Goal: Task Accomplishment & Management: Complete application form

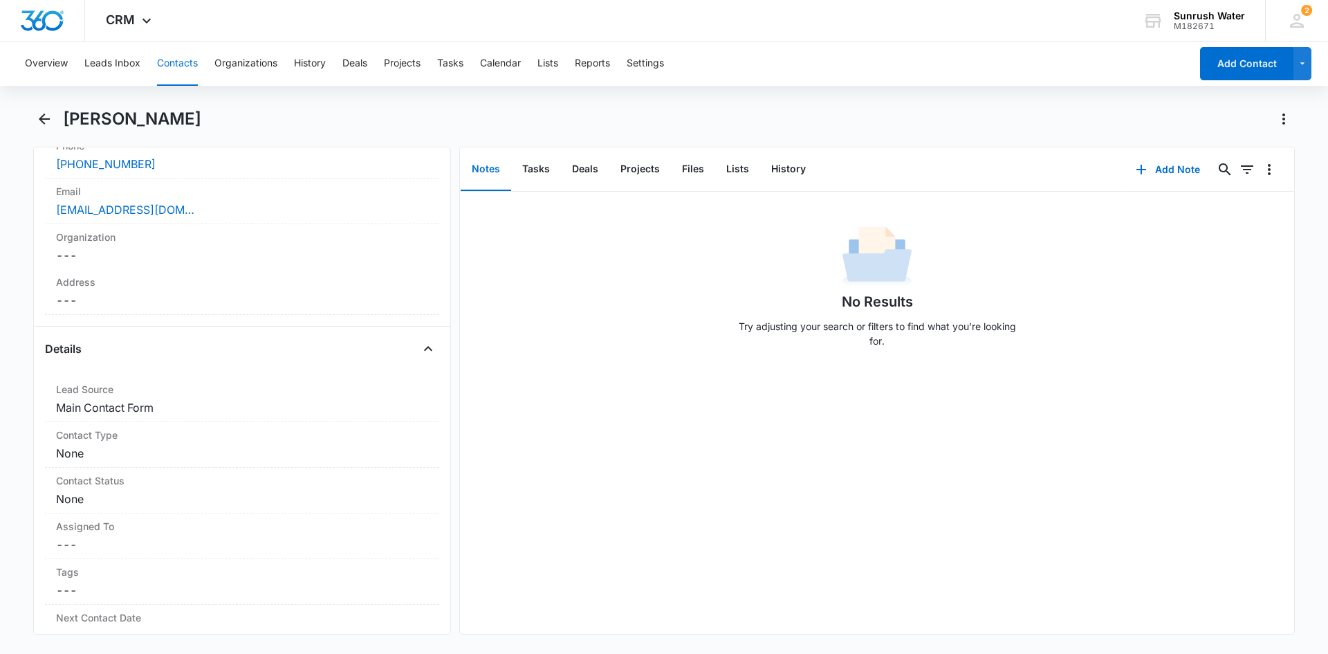
scroll to position [277, 0]
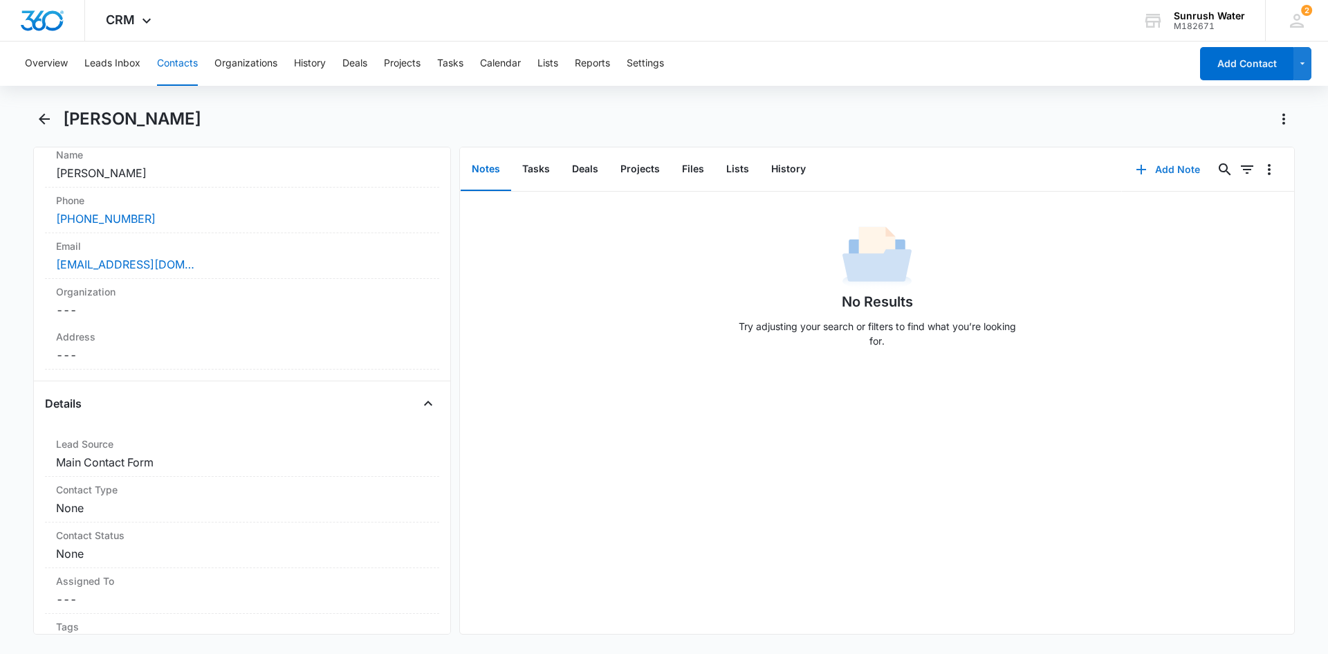
click at [1148, 169] on button "Add Note" at bounding box center [1168, 169] width 92 height 33
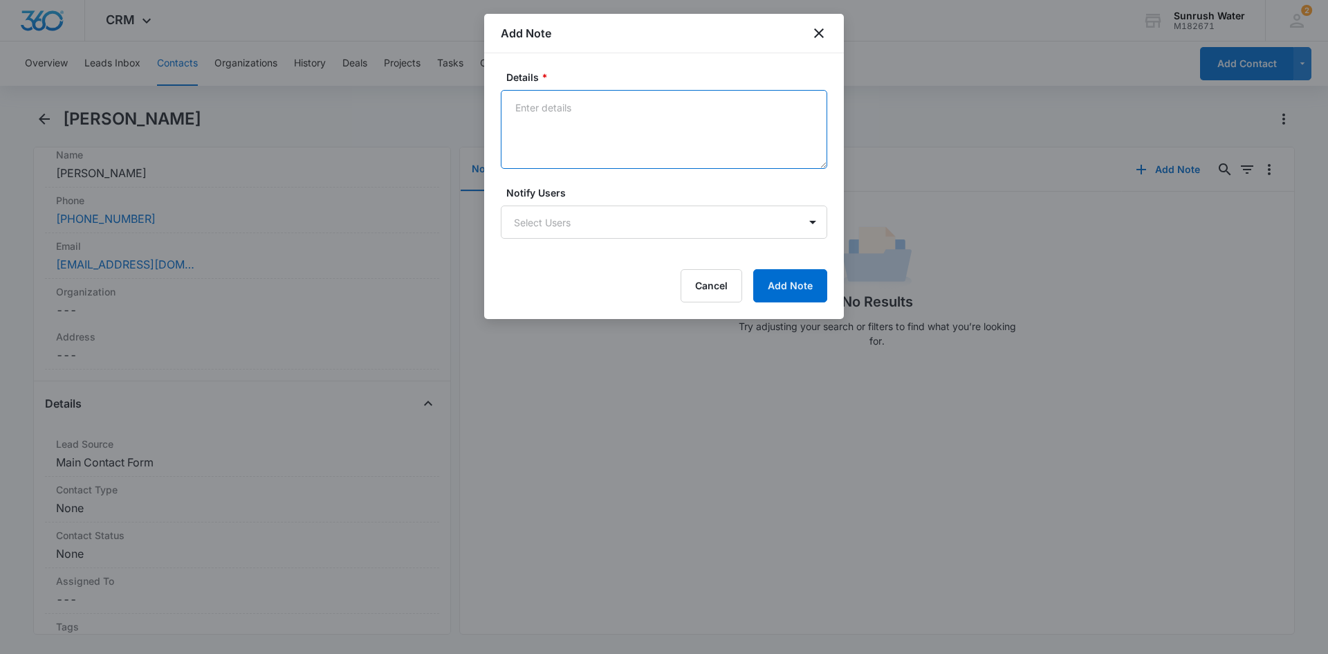
click at [739, 146] on textarea "Details *" at bounding box center [664, 129] width 326 height 79
type textarea "Customer located in [GEOGRAPHIC_DATA]."
click at [767, 273] on button "Add Note" at bounding box center [790, 285] width 74 height 33
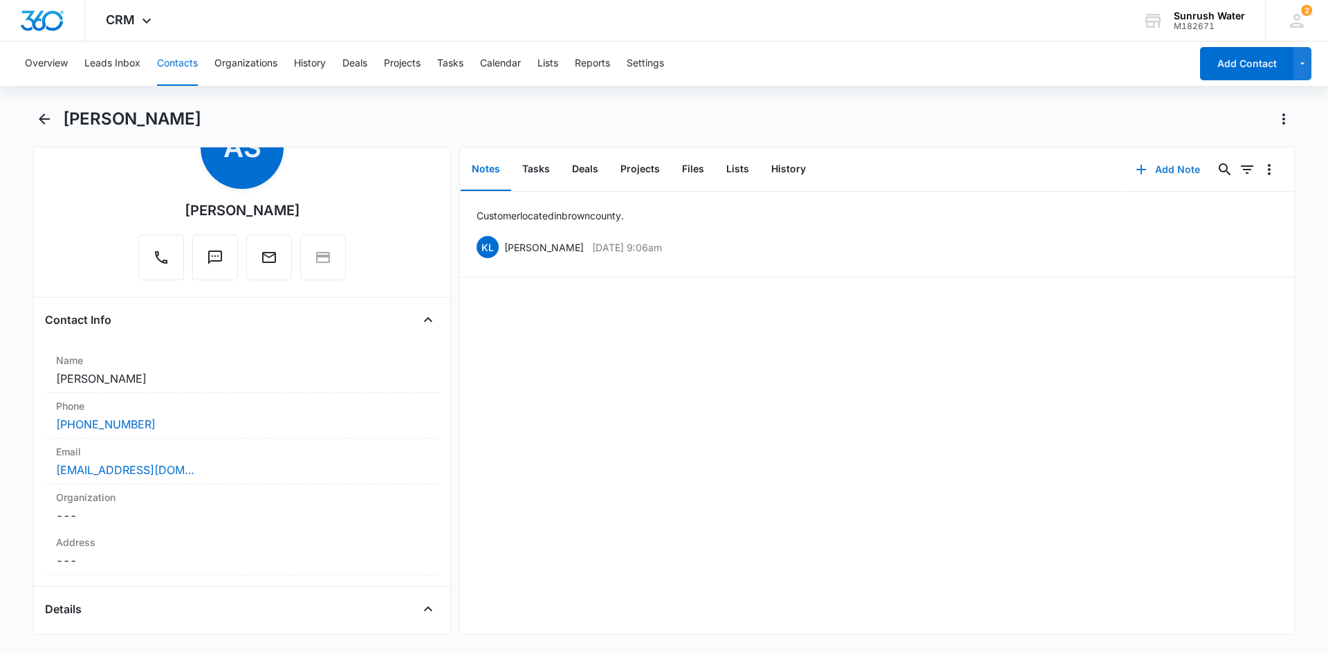
scroll to position [0, 0]
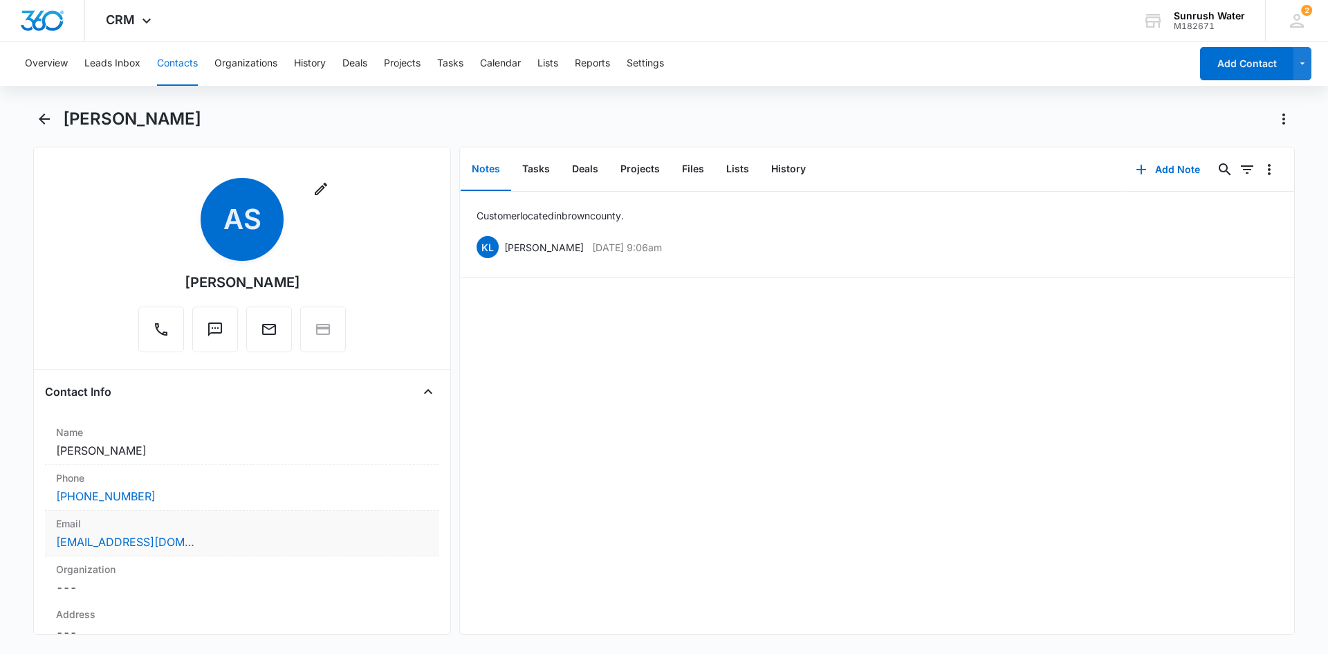
click at [200, 541] on div "[EMAIL_ADDRESS][DOMAIN_NAME]" at bounding box center [242, 541] width 372 height 17
drag, startPoint x: 156, startPoint y: 553, endPoint x: 0, endPoint y: 553, distance: 156.3
click at [0, 553] on main "[PERSON_NAME] Remove AS [PERSON_NAME] Contact Info Name Cancel Save Changes [PE…" at bounding box center [664, 379] width 1328 height 543
click at [385, 604] on button "Save Changes" at bounding box center [391, 593] width 79 height 26
click at [1148, 172] on button "Add Note" at bounding box center [1168, 169] width 92 height 33
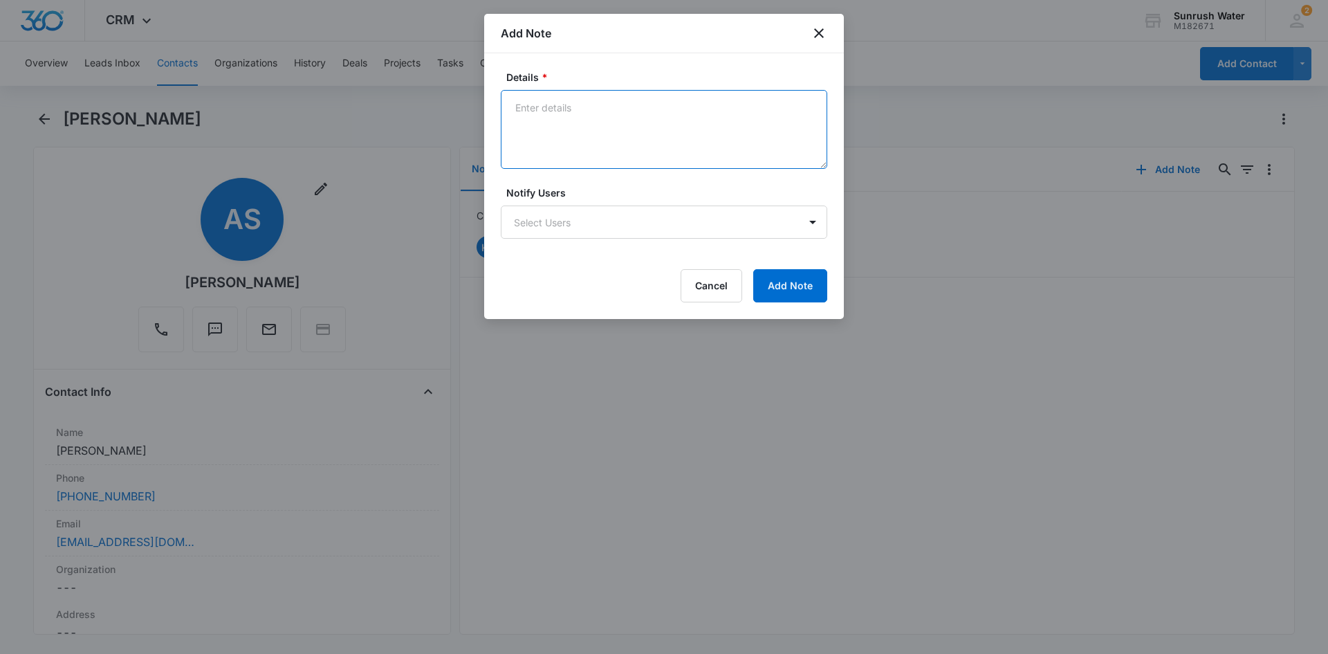
click at [653, 138] on textarea "Details *" at bounding box center [664, 129] width 326 height 79
type textarea "LM EM"
click at [720, 273] on button "Cancel" at bounding box center [712, 285] width 62 height 33
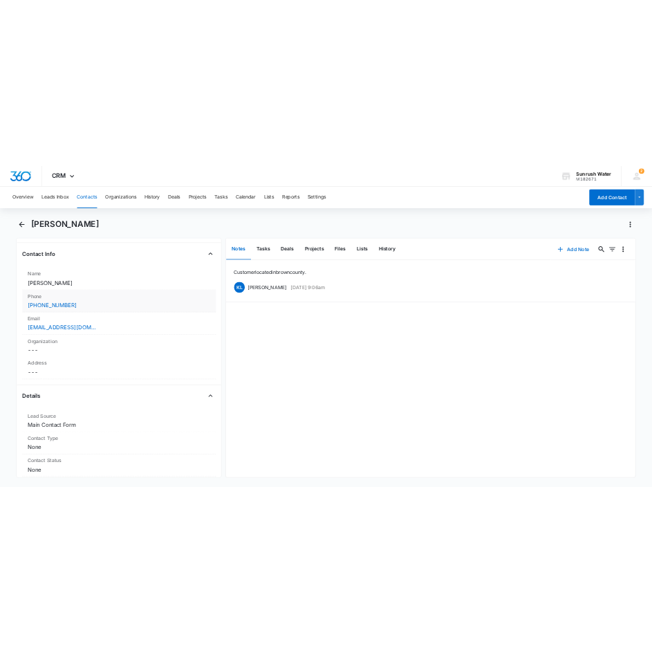
scroll to position [208, 0]
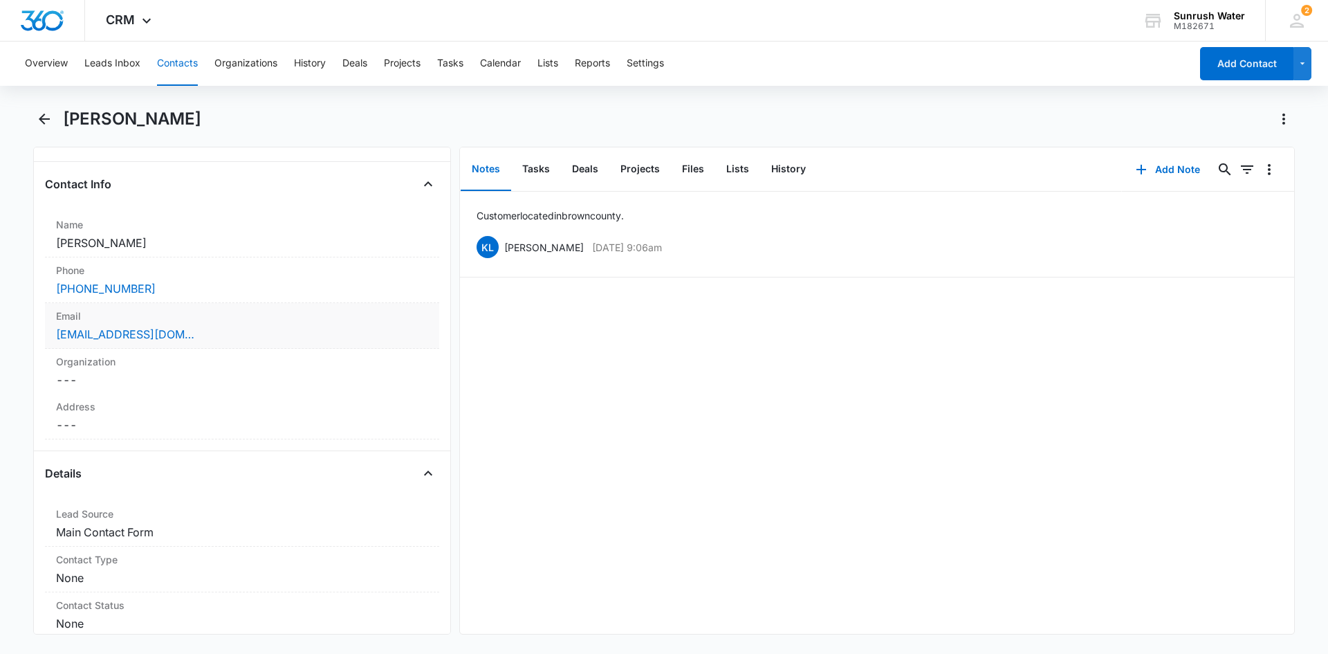
click at [268, 325] on div "Email Cancel Save Changes [EMAIL_ADDRESS][DOMAIN_NAME]" at bounding box center [242, 326] width 394 height 46
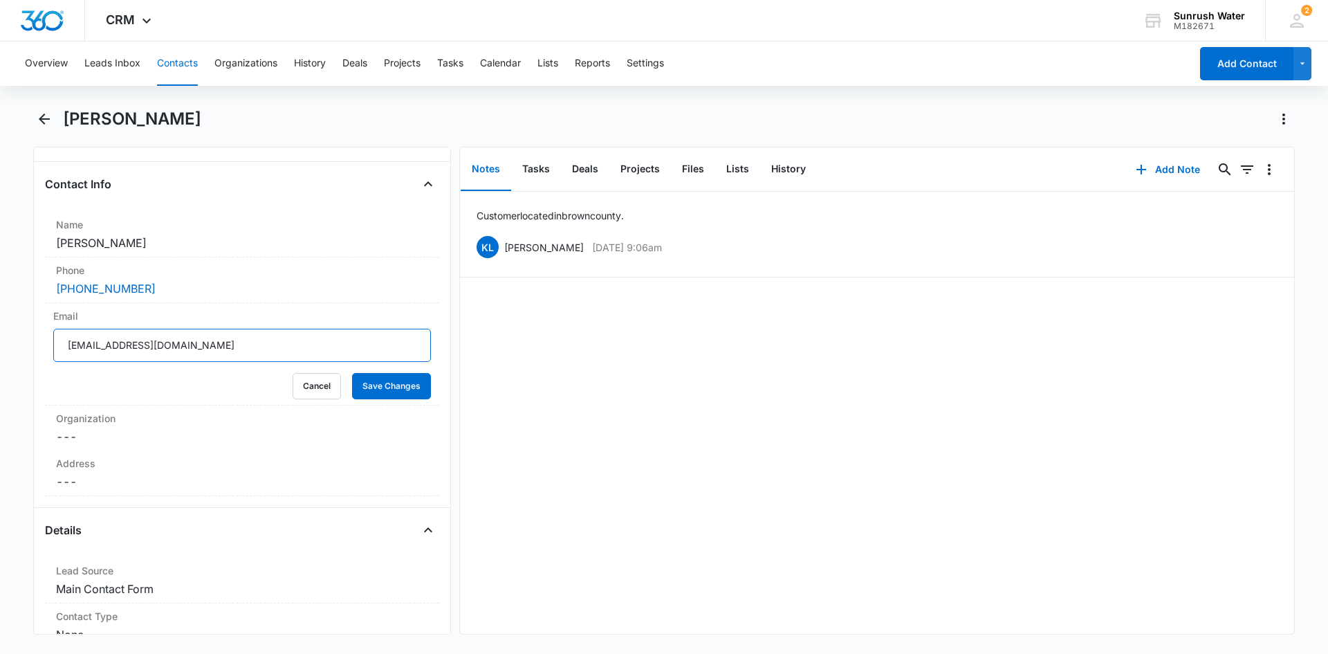
drag, startPoint x: 145, startPoint y: 353, endPoint x: 0, endPoint y: 353, distance: 145.3
click at [0, 353] on main "[PERSON_NAME] Remove AS [PERSON_NAME] Contact Info Name Cancel Save Changes [PE…" at bounding box center [664, 379] width 1328 height 543
click at [318, 389] on button "Cancel" at bounding box center [317, 386] width 48 height 26
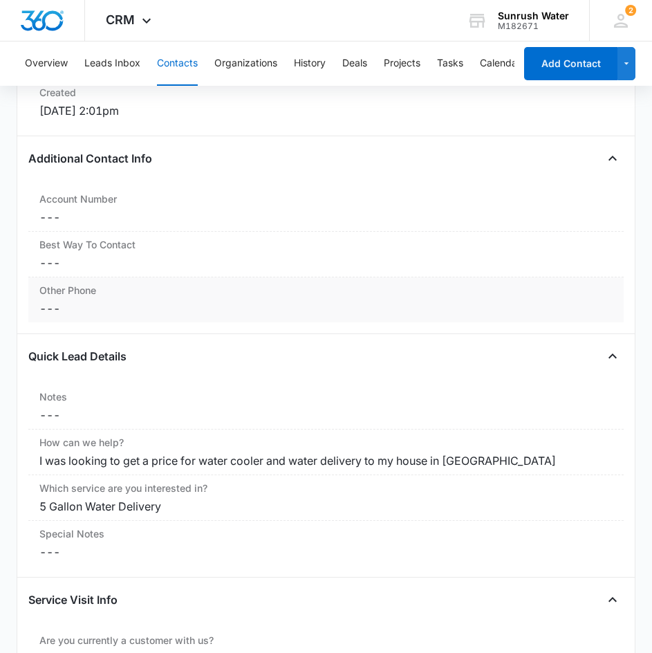
scroll to position [899, 0]
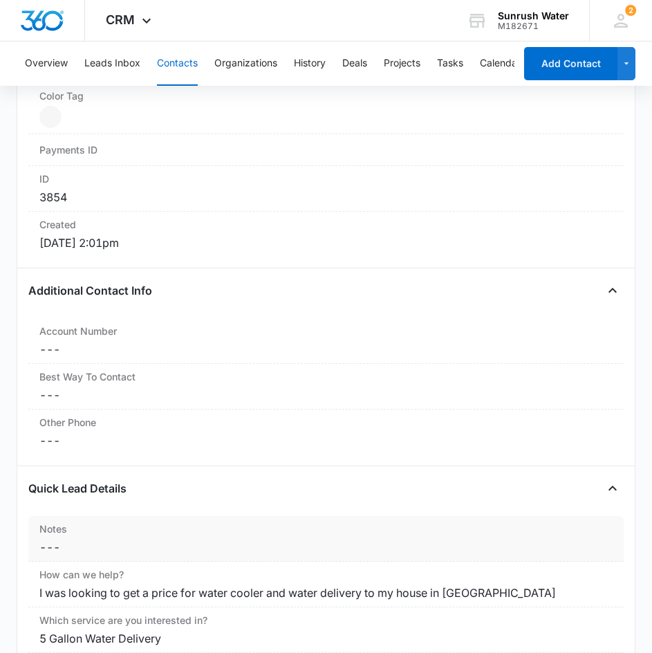
drag, startPoint x: 418, startPoint y: 553, endPoint x: 419, endPoint y: 530, distance: 23.6
click at [599, 72] on button "Add Contact" at bounding box center [570, 63] width 93 height 33
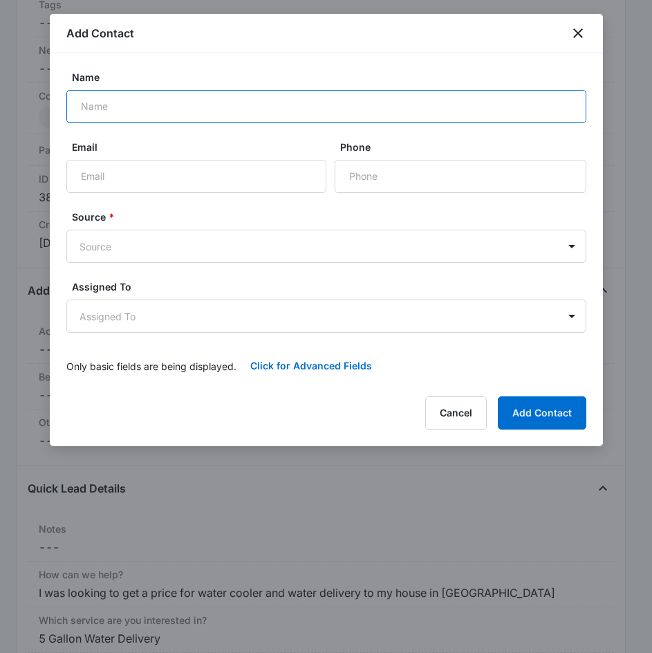
click at [196, 106] on input "Name" at bounding box center [326, 106] width 520 height 33
type input "[PERSON_NAME]"
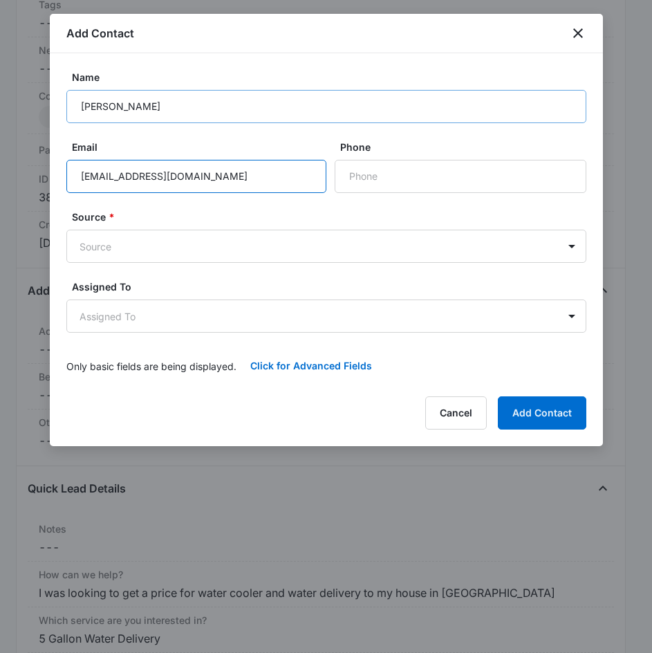
type input "[EMAIL_ADDRESS][DOMAIN_NAME]"
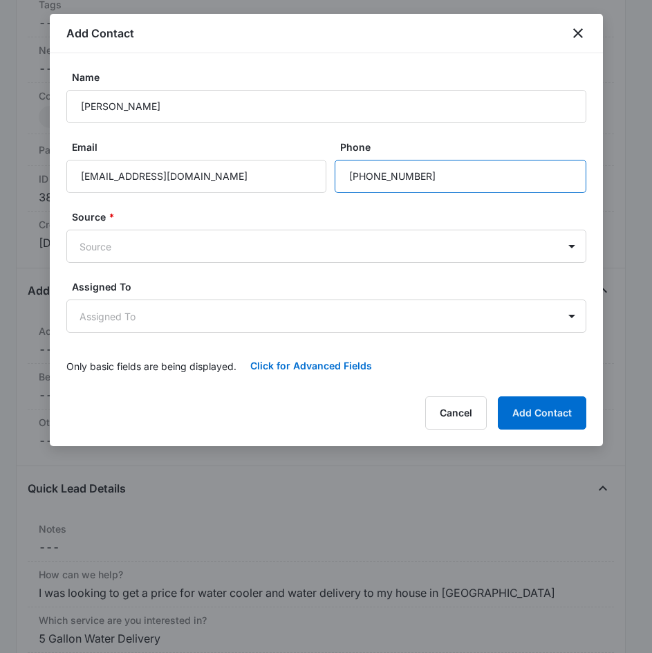
type input "[PHONE_NUMBER]"
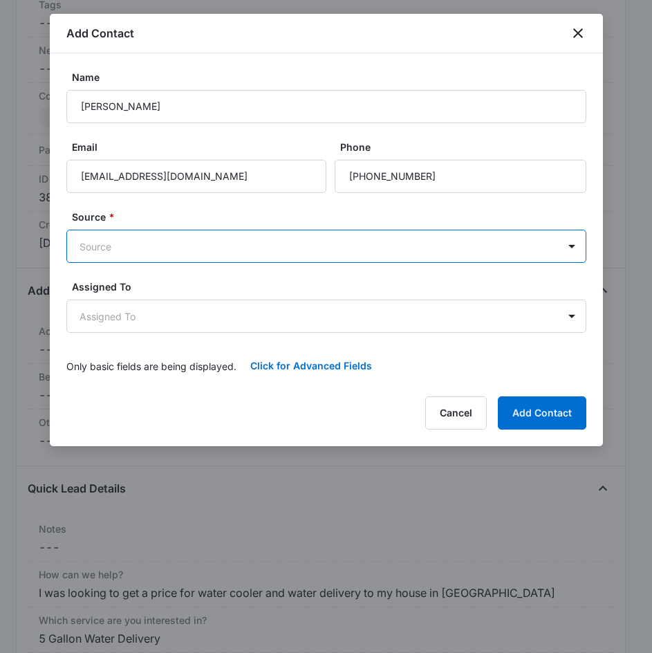
scroll to position [0, 0]
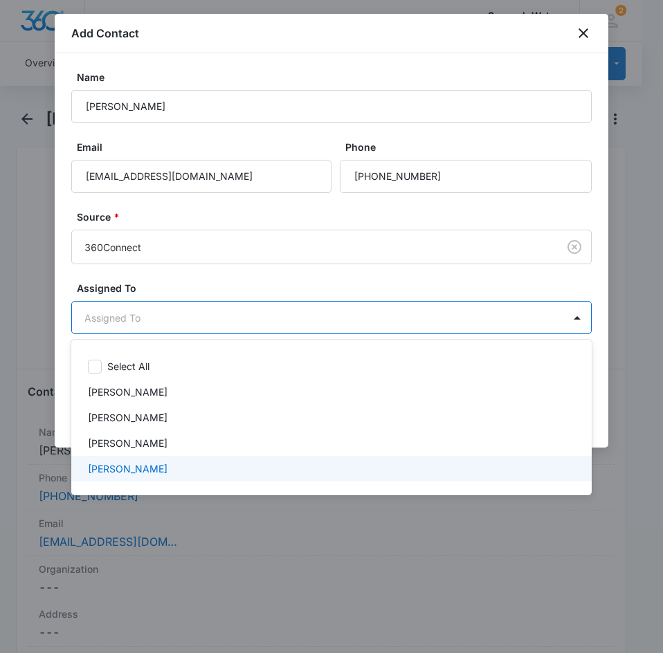
click at [148, 472] on p "[PERSON_NAME]" at bounding box center [128, 468] width 80 height 15
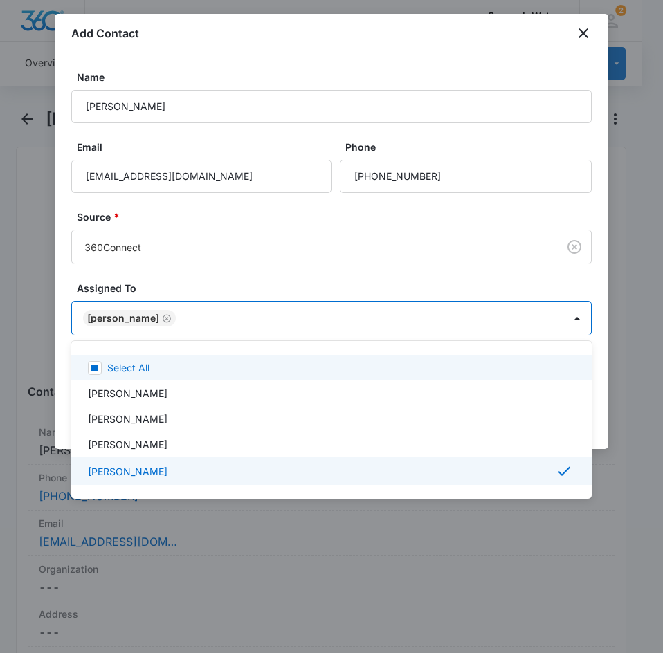
click at [169, 291] on div at bounding box center [331, 326] width 663 height 653
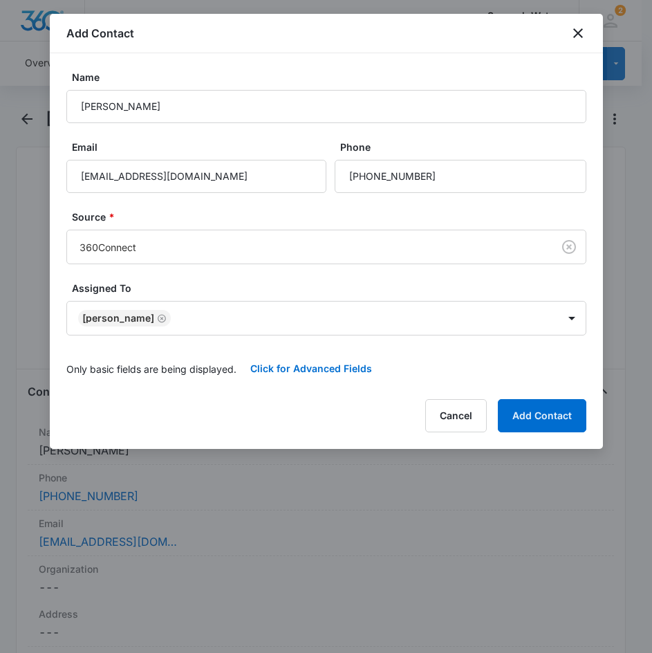
click at [181, 367] on p "Only basic fields are being displayed." at bounding box center [151, 369] width 170 height 15
click at [315, 374] on button "Click for Advanced Fields" at bounding box center [311, 368] width 149 height 33
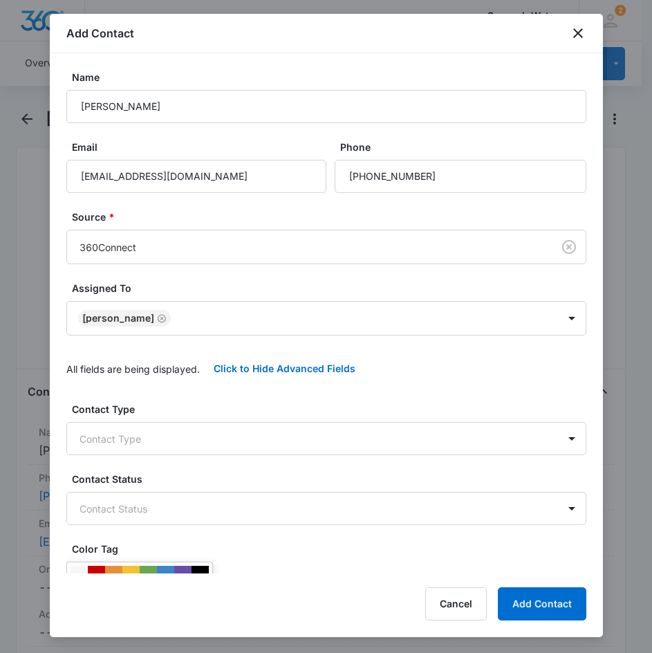
click at [171, 419] on div "Contact Type Contact Type" at bounding box center [326, 428] width 520 height 53
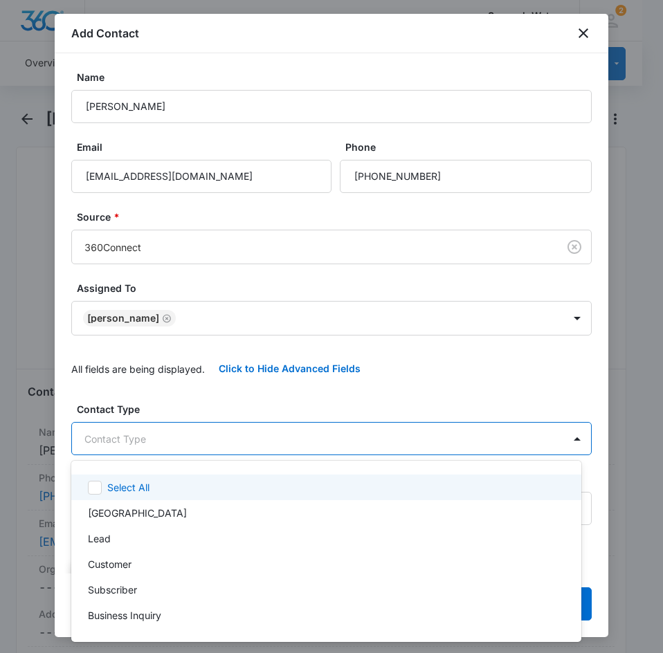
click at [169, 428] on body "CRM Apps Reputation Websites Forms CRM Email Social Content Ads Intelligence Fi…" at bounding box center [331, 326] width 663 height 653
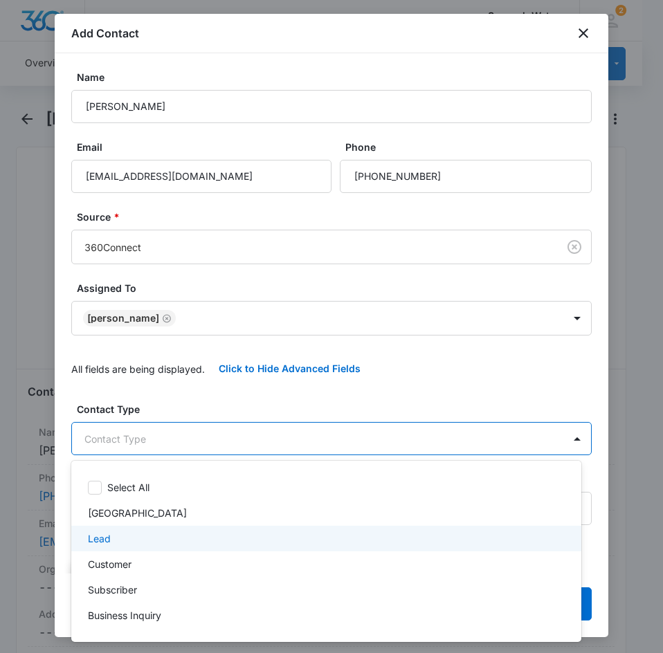
click at [114, 540] on div "Lead" at bounding box center [325, 538] width 474 height 15
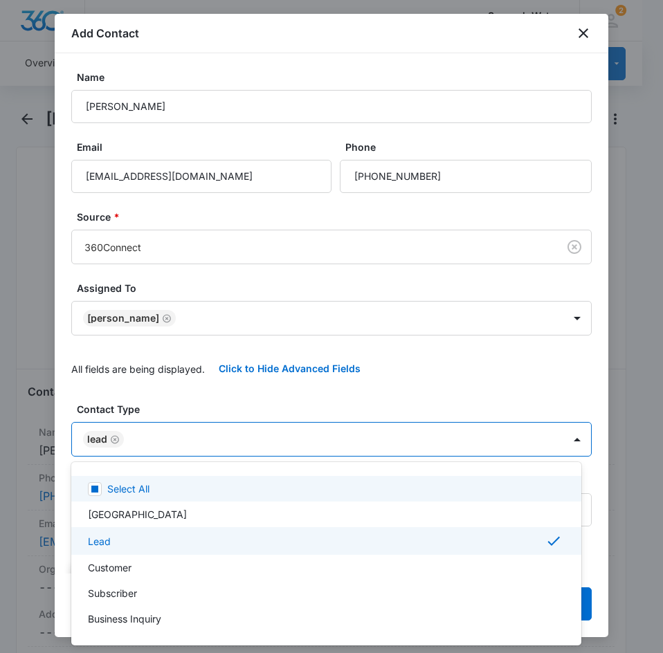
click at [205, 409] on div at bounding box center [331, 326] width 663 height 653
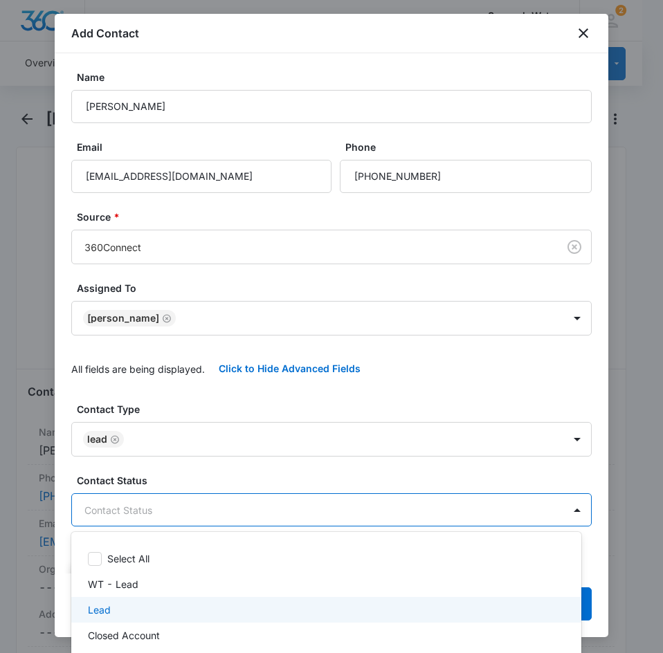
click at [123, 616] on div "Lead" at bounding box center [325, 609] width 474 height 15
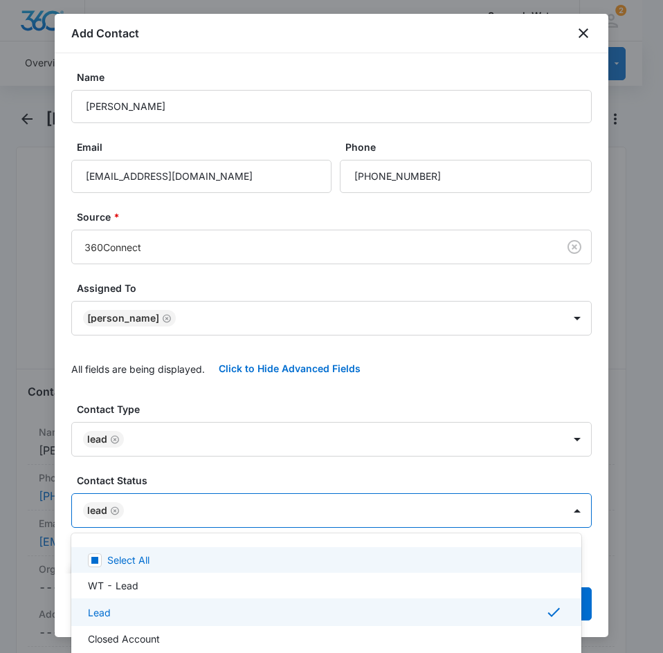
click at [196, 471] on div at bounding box center [331, 326] width 663 height 653
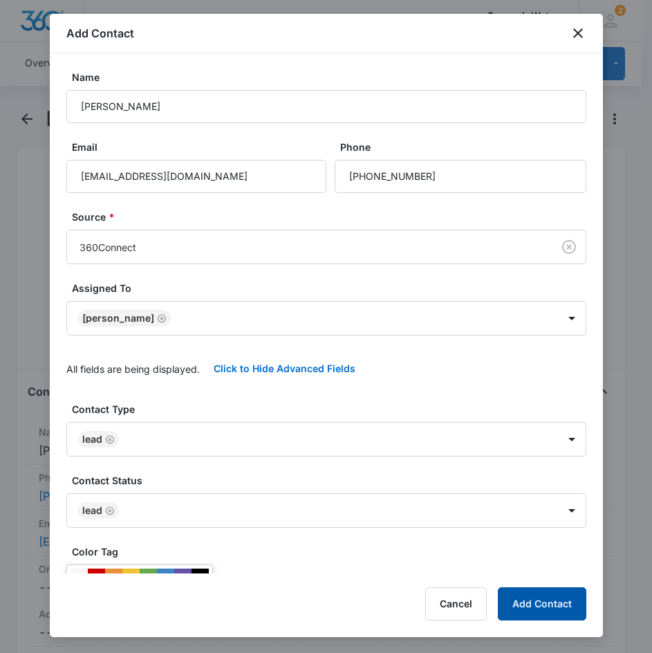
drag, startPoint x: 517, startPoint y: 608, endPoint x: 19, endPoint y: 531, distance: 504.7
click at [518, 608] on button "Add Contact" at bounding box center [542, 603] width 89 height 33
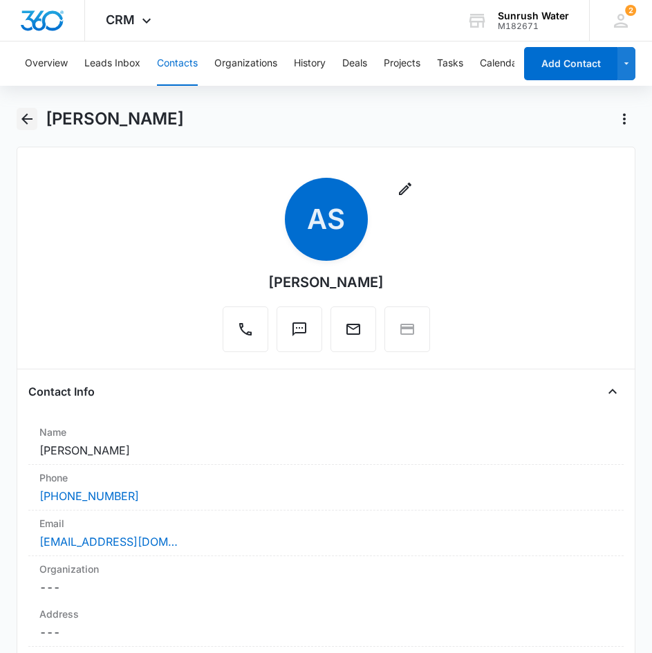
click at [25, 111] on icon "Back" at bounding box center [27, 119] width 17 height 17
drag, startPoint x: 46, startPoint y: 103, endPoint x: 35, endPoint y: 111, distance: 13.8
click at [35, 111] on icon "Back" at bounding box center [27, 119] width 17 height 17
click at [24, 124] on icon "Back" at bounding box center [27, 119] width 17 height 17
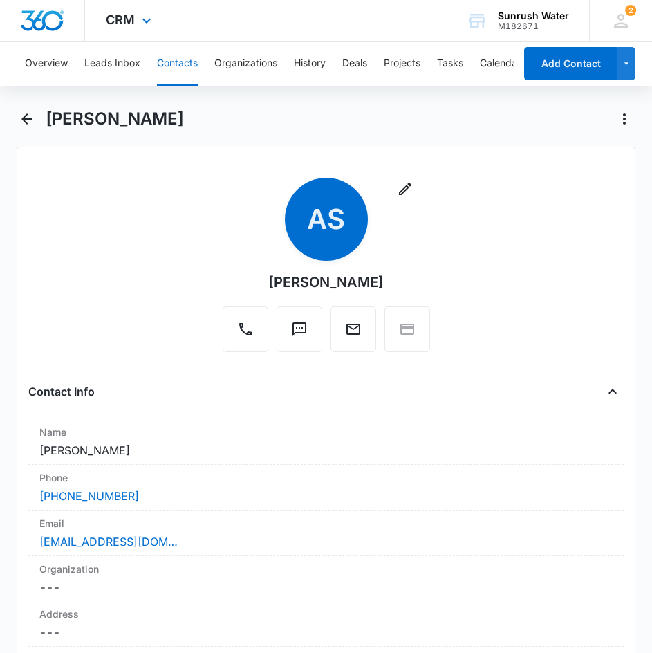
click at [55, 35] on div at bounding box center [42, 20] width 85 height 41
click at [55, 48] on button "Overview" at bounding box center [46, 64] width 43 height 44
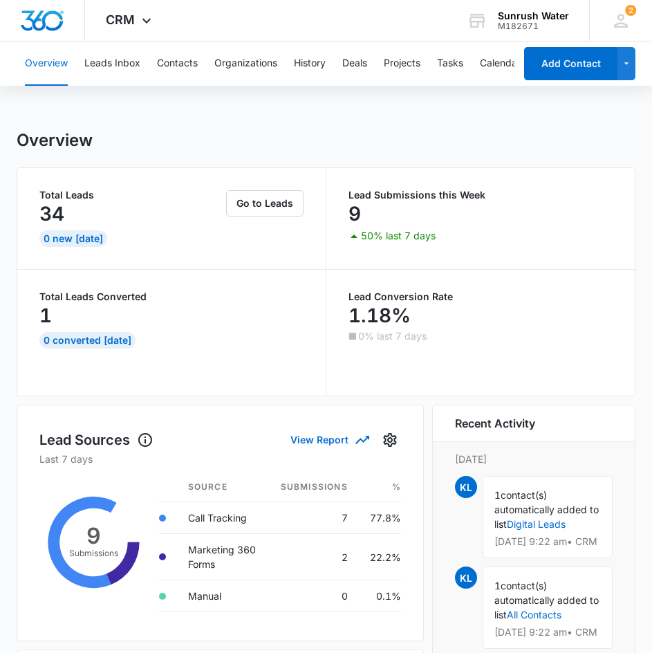
click at [544, 510] on span "contact(s) automatically added to list" at bounding box center [547, 509] width 104 height 41
click at [149, 55] on div "Overview Leads Inbox Contacts Organizations History Deals Projects Tasks Calend…" at bounding box center [266, 64] width 498 height 44
click at [169, 56] on button "Contacts" at bounding box center [177, 64] width 41 height 44
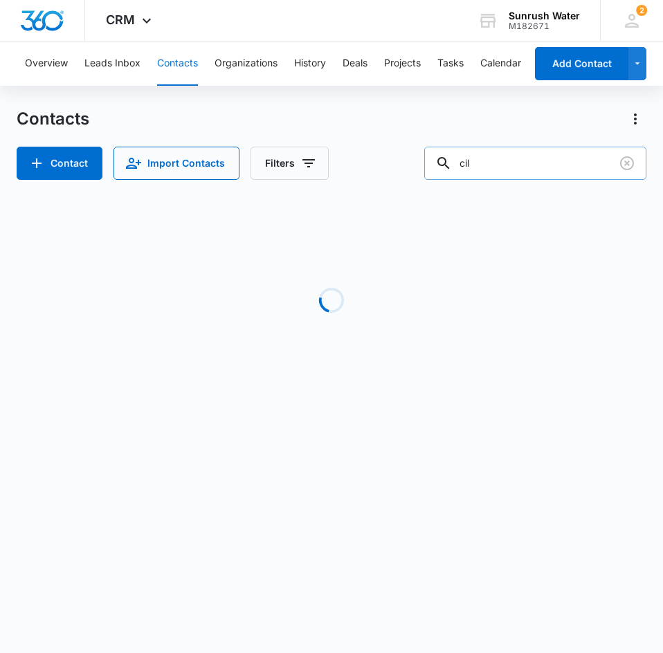
click at [454, 154] on div at bounding box center [443, 163] width 22 height 33
drag, startPoint x: 506, startPoint y: 160, endPoint x: 446, endPoint y: 160, distance: 59.5
click at [447, 160] on input "cil" at bounding box center [535, 163] width 222 height 33
type input "[PERSON_NAME]"
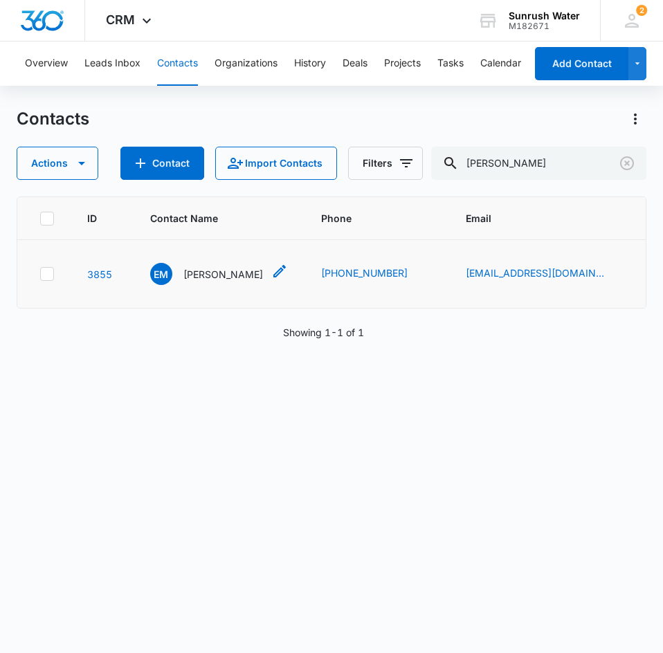
click at [201, 283] on div "EM [PERSON_NAME]" at bounding box center [206, 274] width 113 height 22
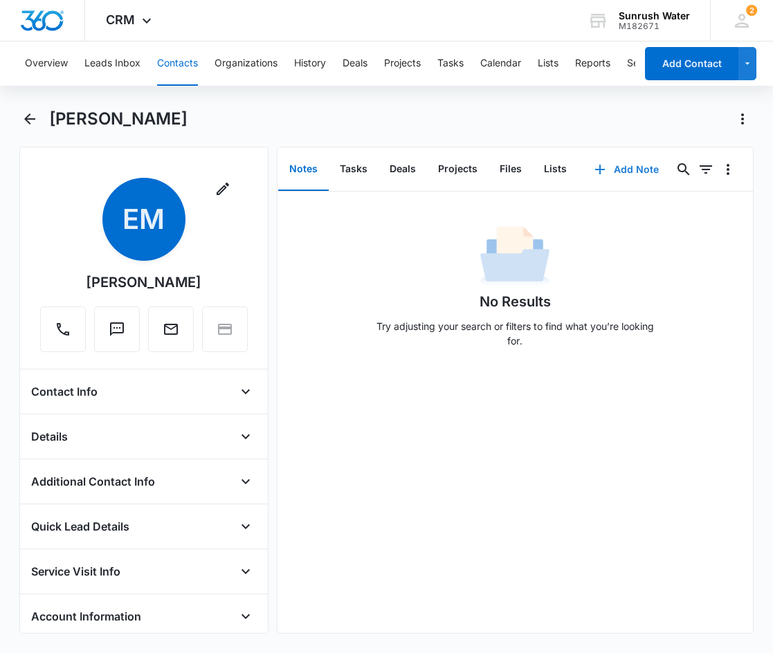
click at [614, 167] on button "Add Note" at bounding box center [626, 169] width 92 height 33
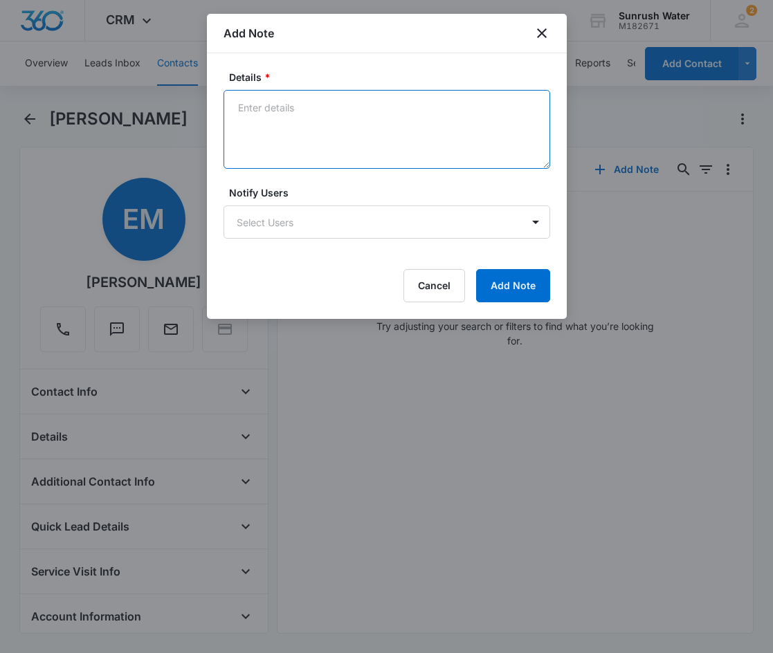
drag, startPoint x: 517, startPoint y: 105, endPoint x: 515, endPoint y: 113, distance: 7.7
click at [515, 112] on textarea "Details *" at bounding box center [386, 129] width 326 height 79
type textarea "Made contact on initial call. Lots of kids in the background, she asked me to c…"
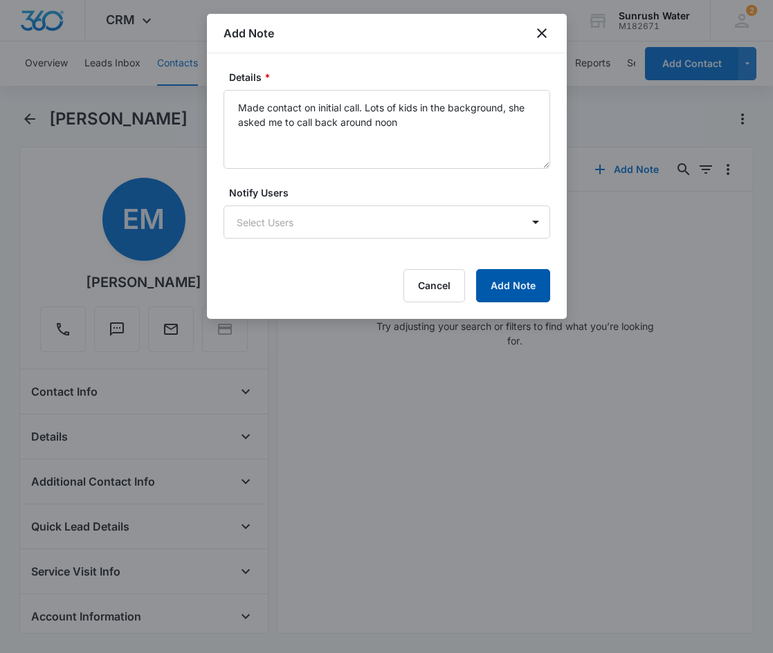
click at [510, 282] on button "Add Note" at bounding box center [513, 285] width 74 height 33
